Goal: Information Seeking & Learning: Find specific page/section

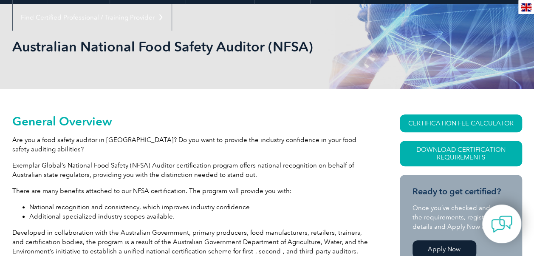
scroll to position [43, 0]
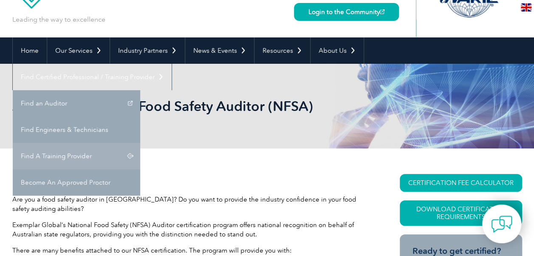
click at [140, 143] on link "Find A Training Provider" at bounding box center [77, 156] width 128 height 26
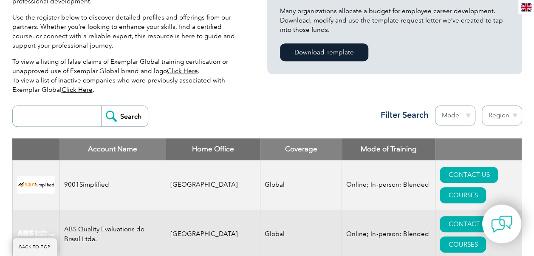
scroll to position [255, 0]
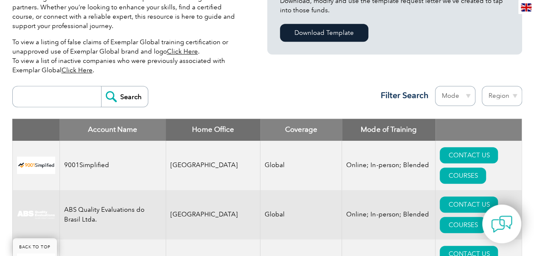
click at [508, 94] on select "Region [GEOGRAPHIC_DATA] [GEOGRAPHIC_DATA] [GEOGRAPHIC_DATA] [GEOGRAPHIC_DATA] …" at bounding box center [502, 96] width 40 height 20
select select "[GEOGRAPHIC_DATA]"
click at [482, 86] on select "Region [GEOGRAPHIC_DATA] [GEOGRAPHIC_DATA] [GEOGRAPHIC_DATA] [GEOGRAPHIC_DATA] …" at bounding box center [502, 96] width 40 height 20
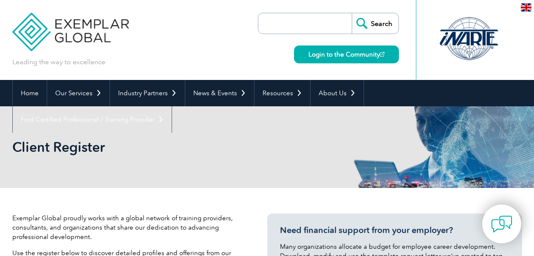
select select "Australia"
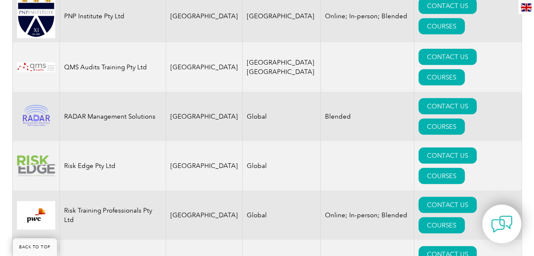
scroll to position [1190, 0]
